Goal: Task Accomplishment & Management: Complete application form

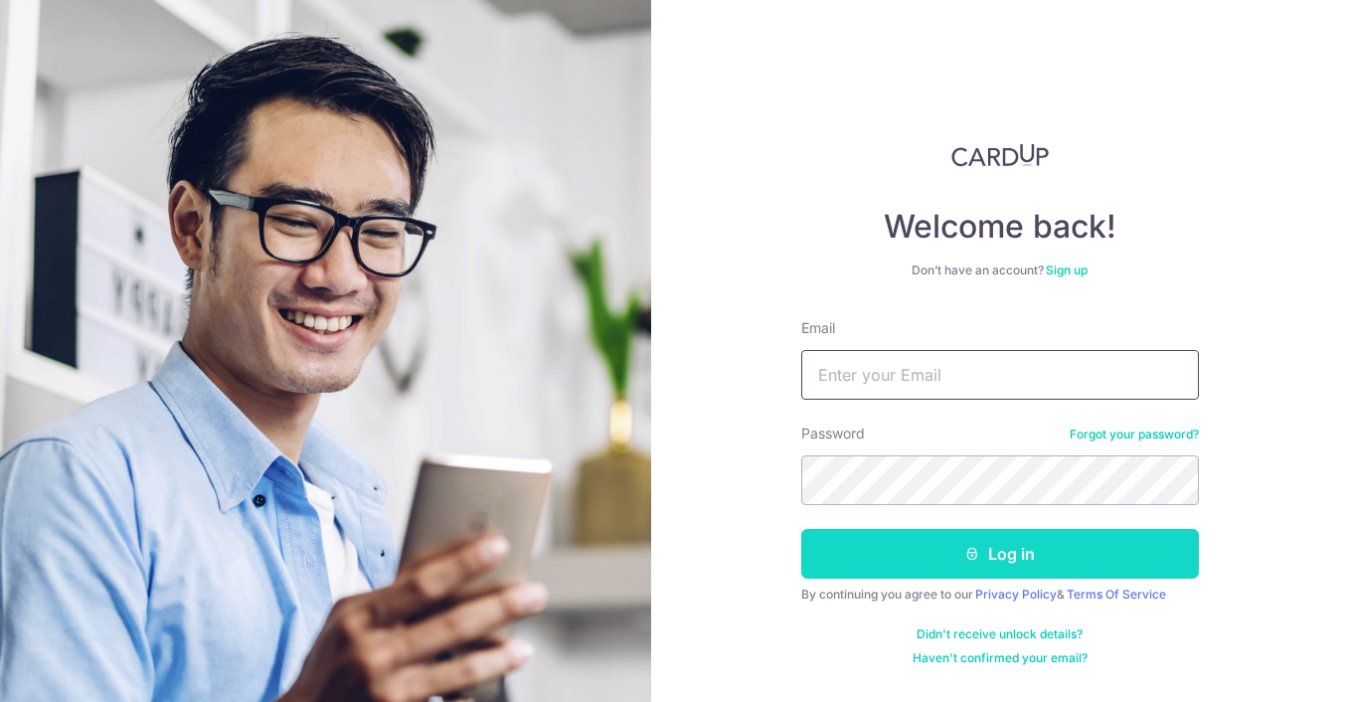
type input "[EMAIL_ADDRESS][DOMAIN_NAME]"
click at [1069, 552] on button "Log in" at bounding box center [1000, 554] width 398 height 50
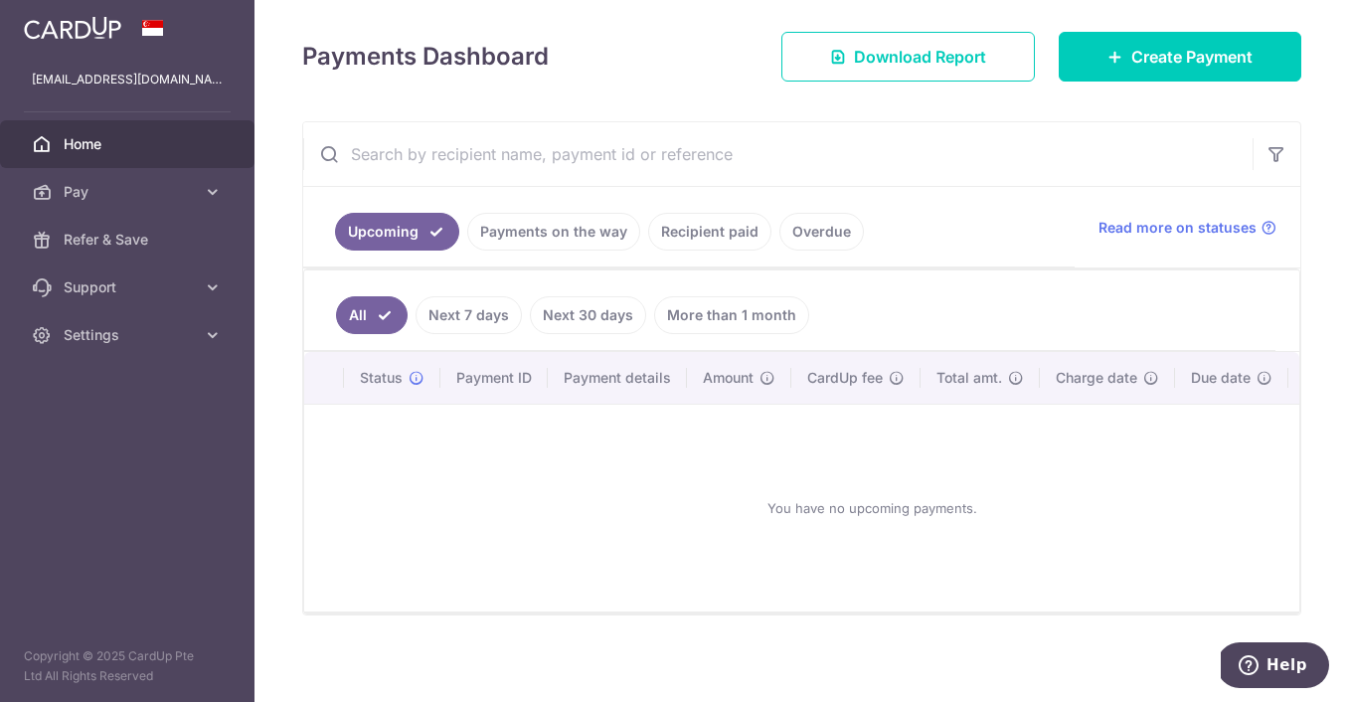
scroll to position [269, 0]
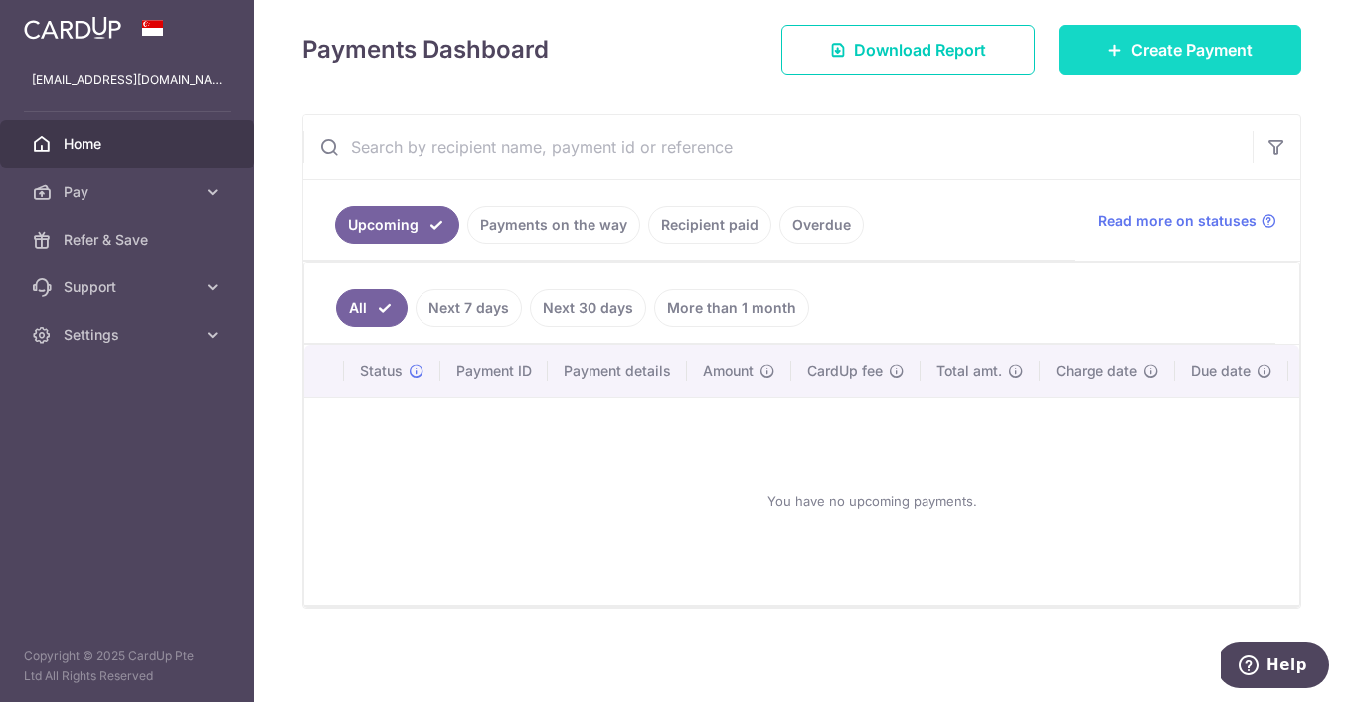
click at [1117, 68] on link "Create Payment" at bounding box center [1180, 50] width 243 height 50
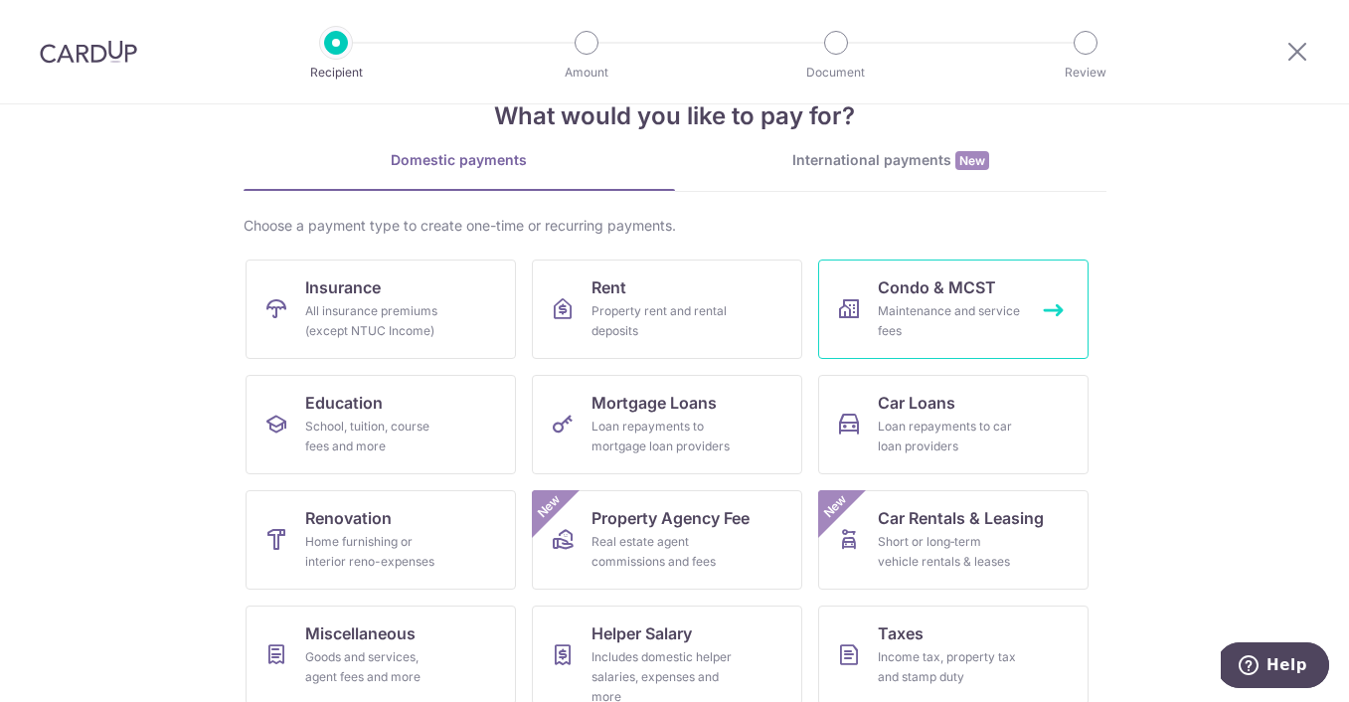
scroll to position [58, 0]
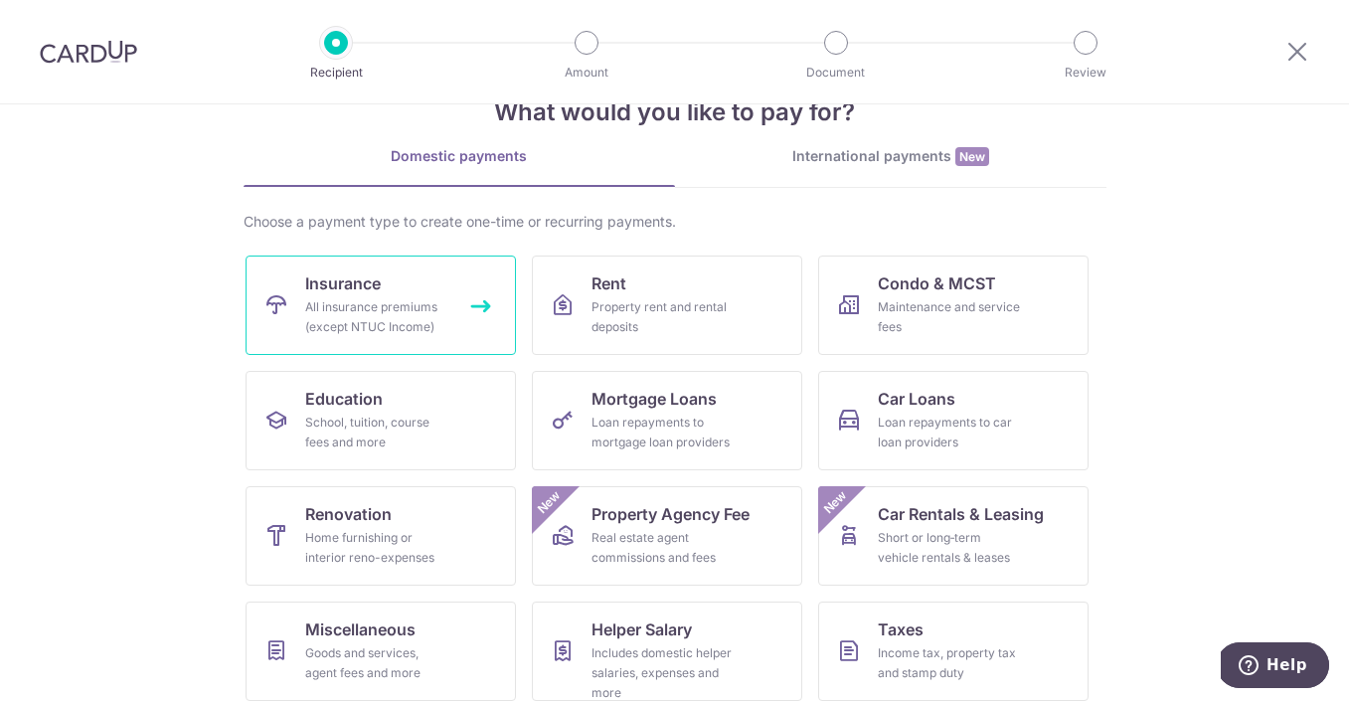
click at [389, 307] on div "All insurance premiums (except NTUC Income)" at bounding box center [376, 317] width 143 height 40
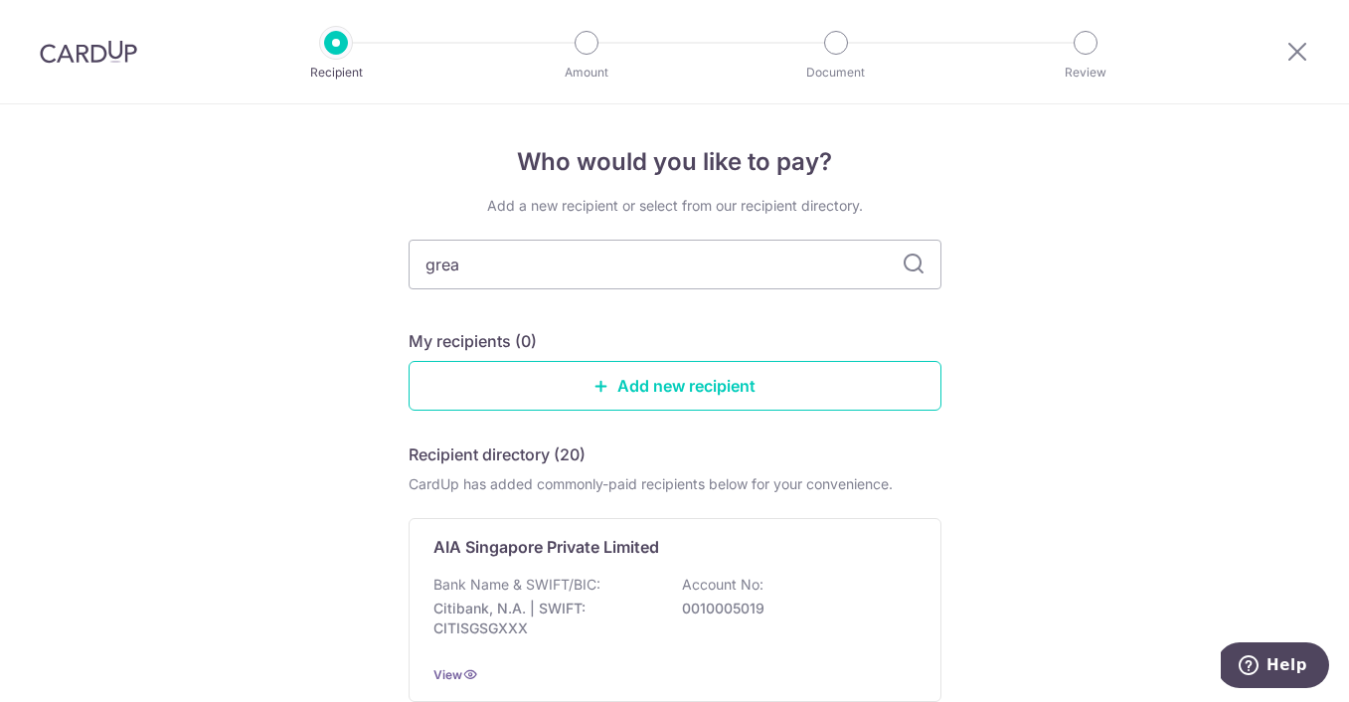
type input "great"
